Goal: Subscribe to service/newsletter

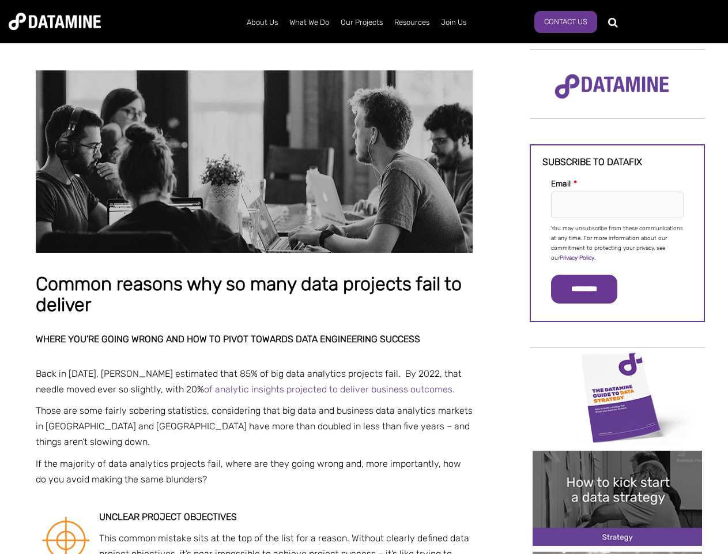
click at [618, 242] on p "You may unsubscribe from these communications at any time. For more information…" at bounding box center [617, 243] width 133 height 39
click at [591, 289] on input "*********" at bounding box center [584, 288] width 66 height 29
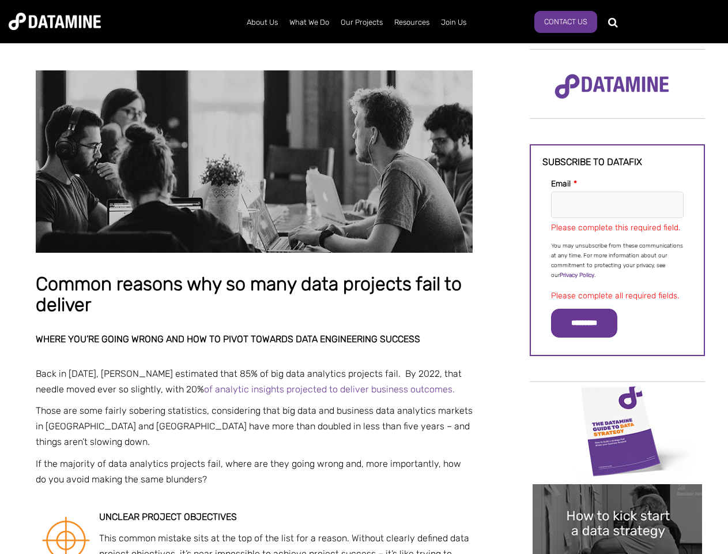
click at [618, 396] on img "Image grid with {{ image_count }} images." at bounding box center [618, 430] width 170 height 95
click at [618, 396] on div "✕" at bounding box center [364, 277] width 728 height 554
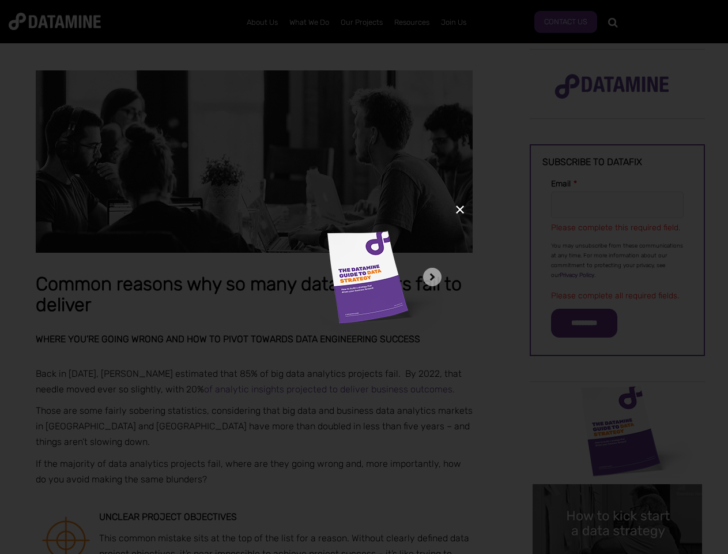
click at [618, 498] on div "✕" at bounding box center [364, 277] width 728 height 554
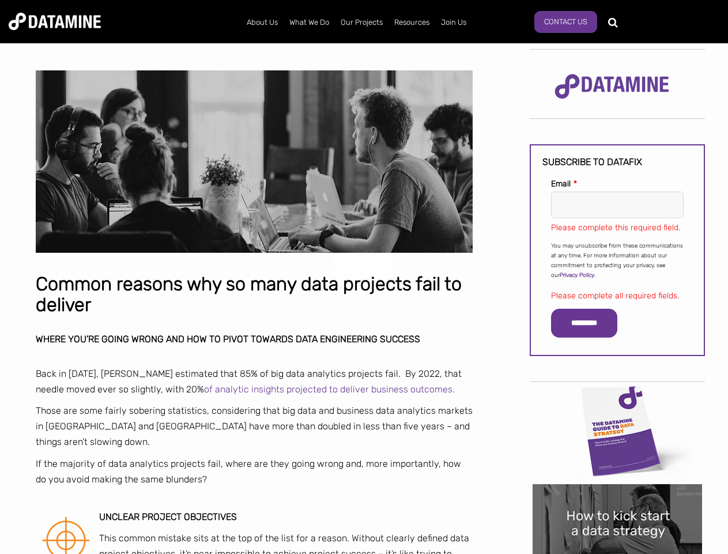
click at [618, 498] on img "Image grid with {{ image_count }} images." at bounding box center [618, 531] width 170 height 95
click at [618, 552] on div "✕" at bounding box center [364, 277] width 728 height 554
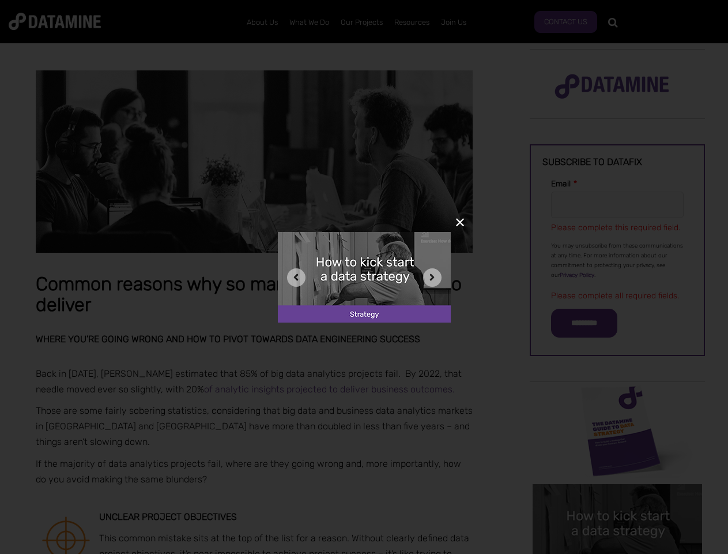
click at [618, 552] on div "✕" at bounding box center [364, 277] width 728 height 554
